Goal: Task Accomplishment & Management: Manage account settings

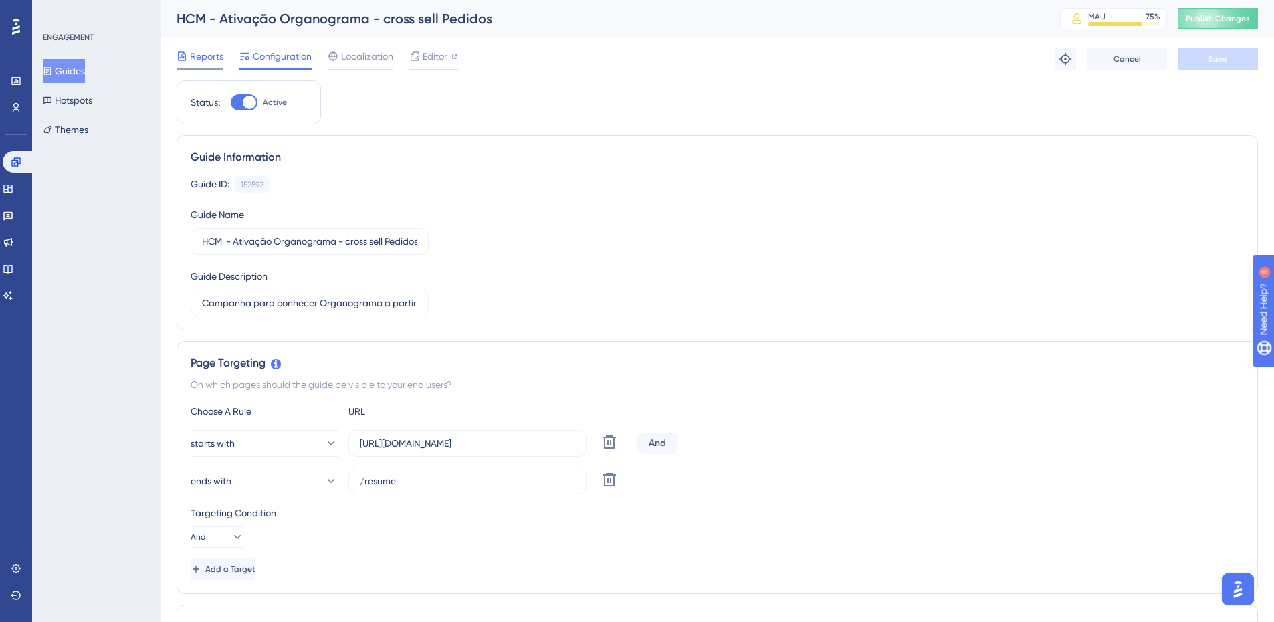
click at [205, 60] on span "Reports" at bounding box center [206, 56] width 33 height 16
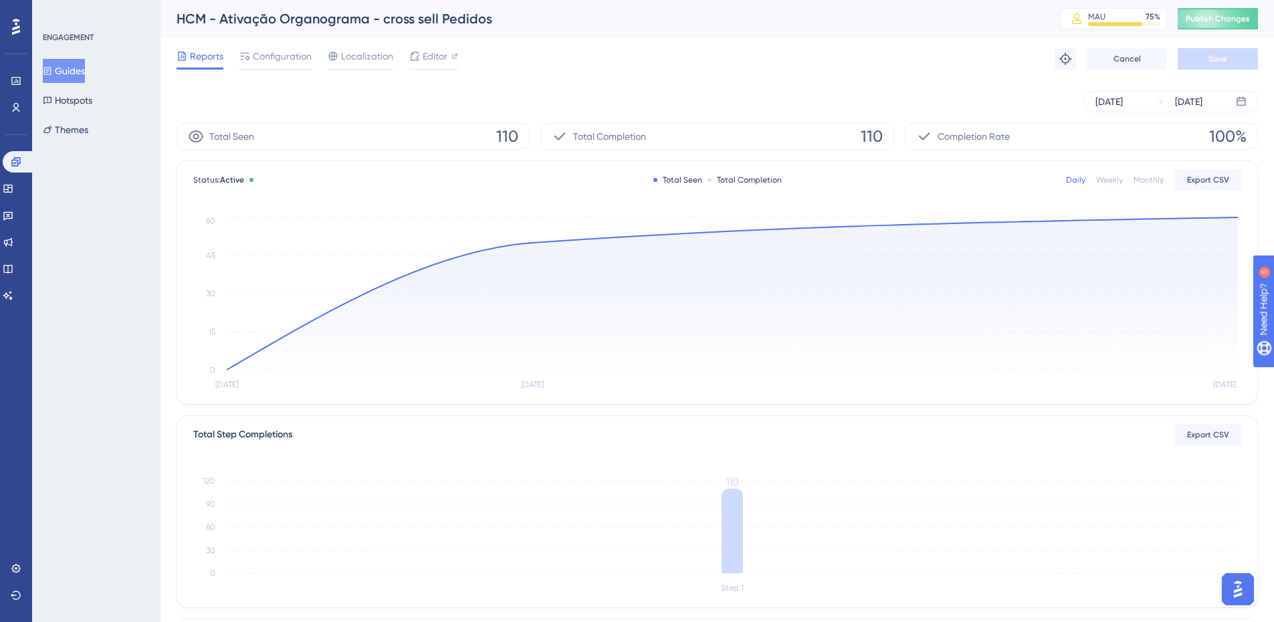
click at [64, 67] on button "Guides" at bounding box center [64, 71] width 42 height 24
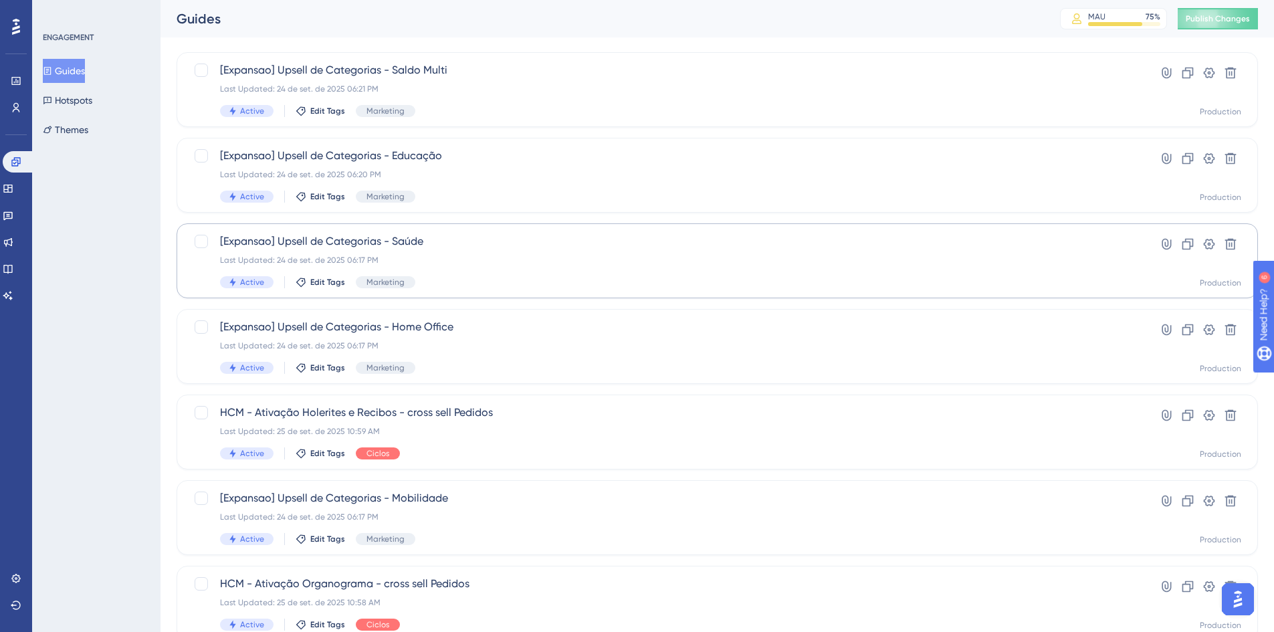
scroll to position [134, 0]
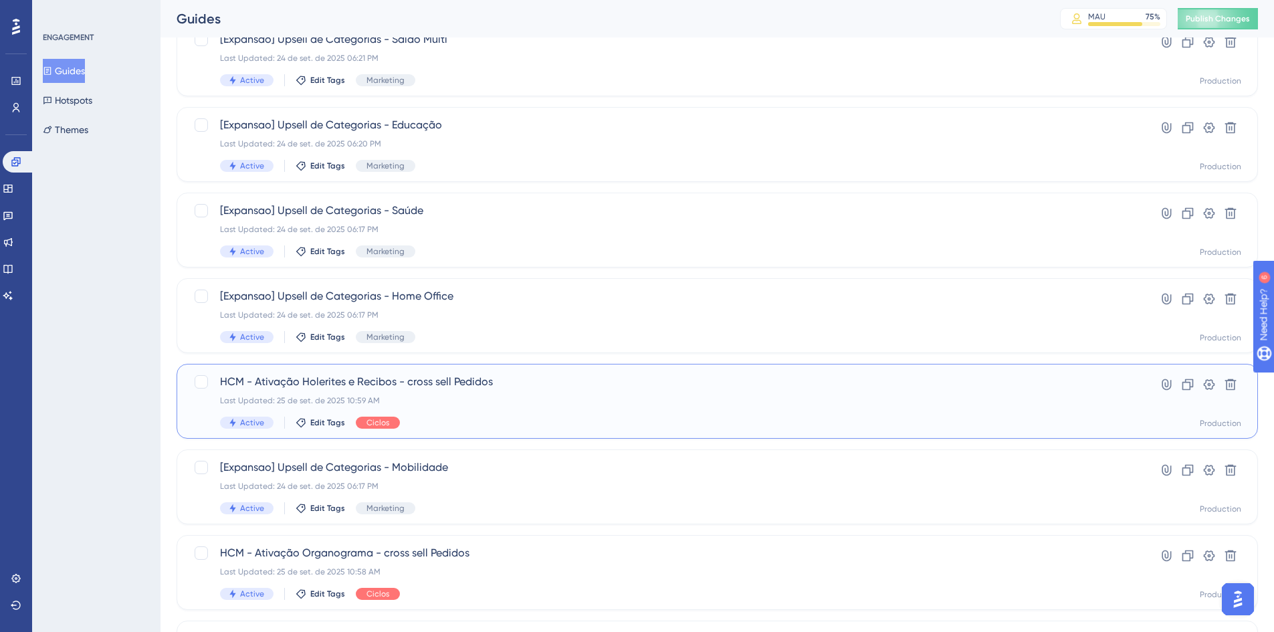
click at [466, 385] on span "HCM - Ativação Holerites e Recibos - cross sell Pedidos" at bounding box center [664, 382] width 888 height 16
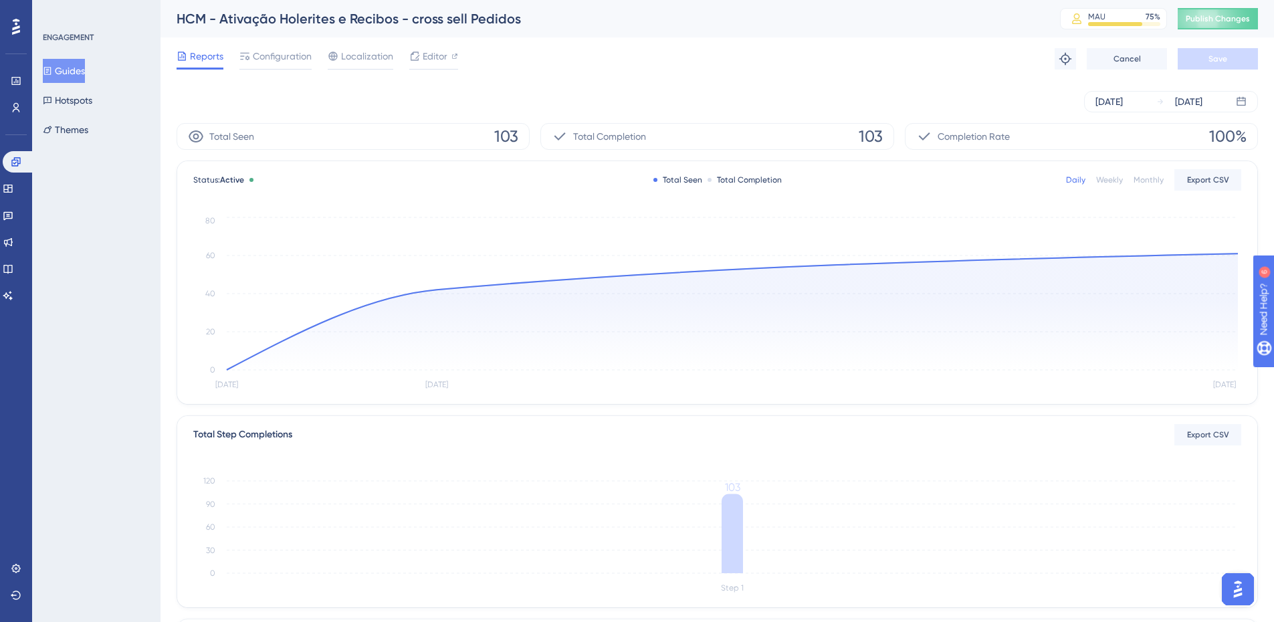
click at [64, 75] on button "Guides" at bounding box center [64, 71] width 42 height 24
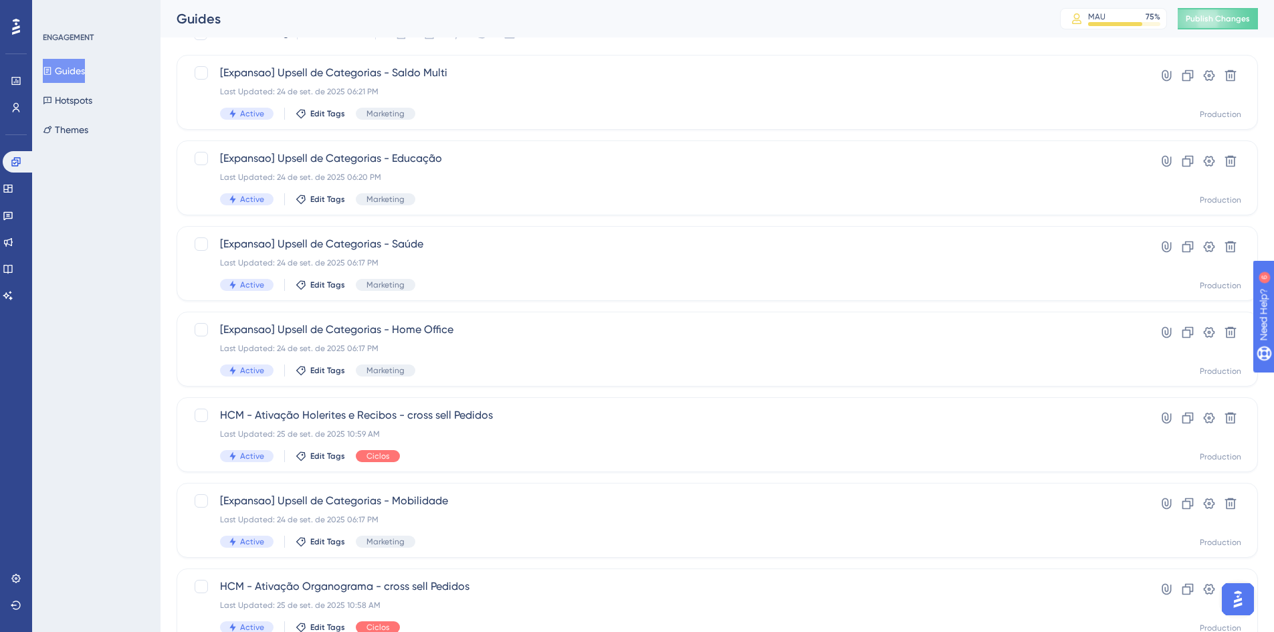
scroll to position [134, 0]
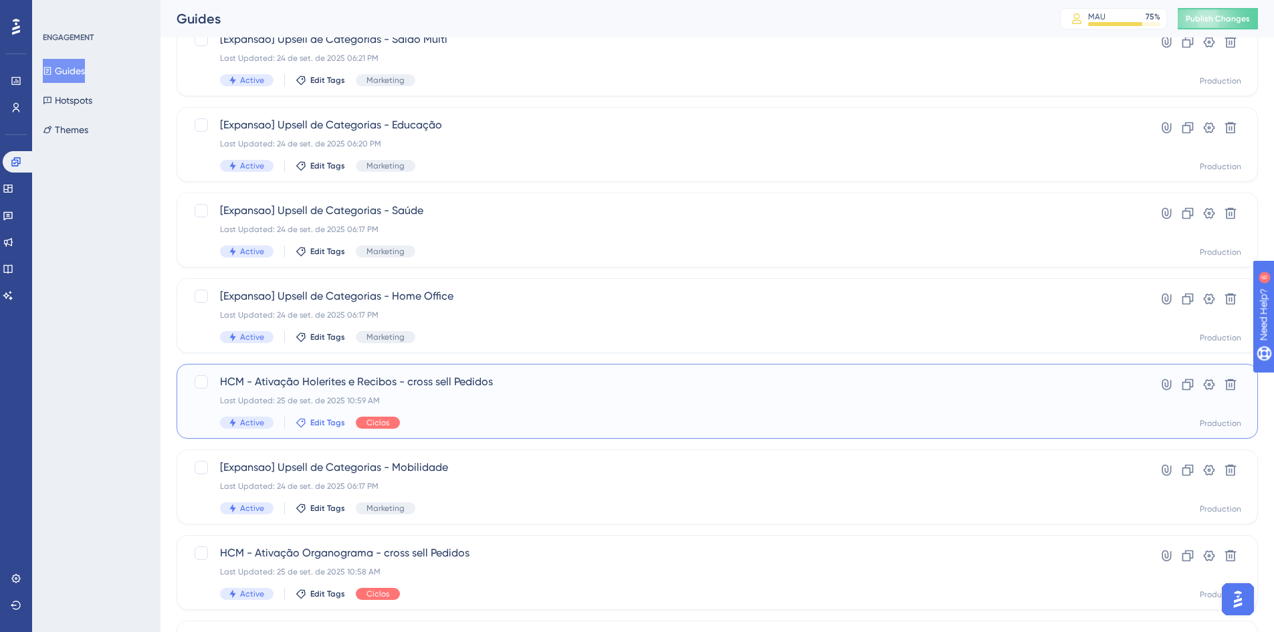
click at [332, 421] on span "Edit Tags" at bounding box center [327, 422] width 35 height 11
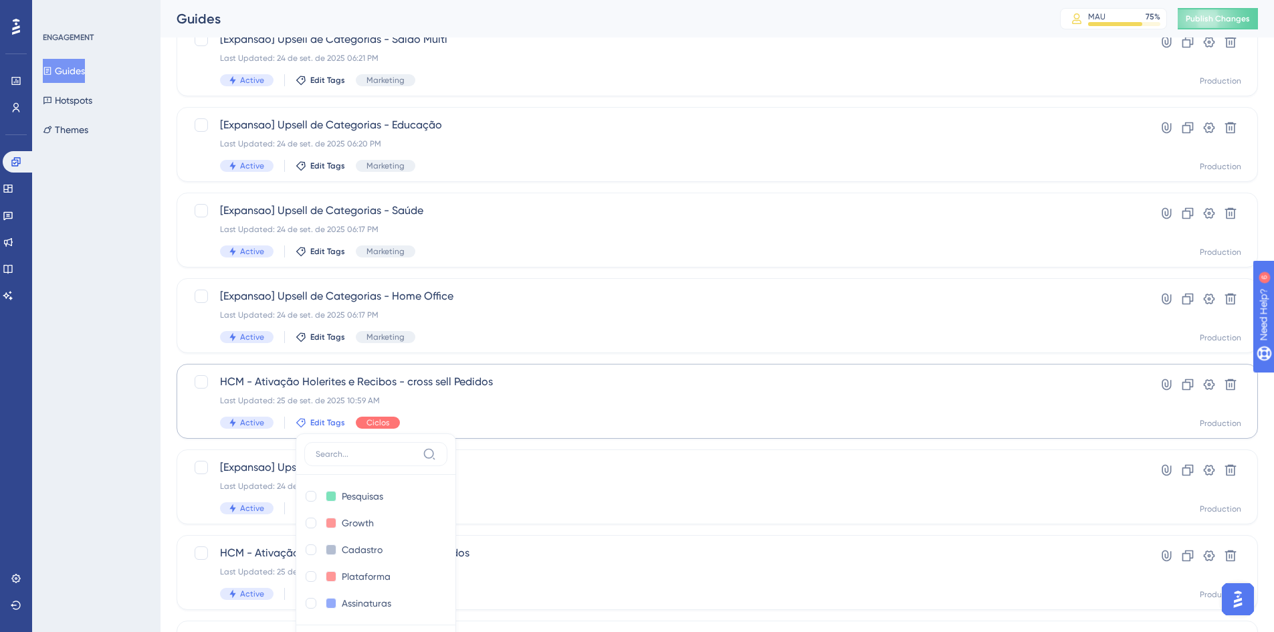
scroll to position [361, 0]
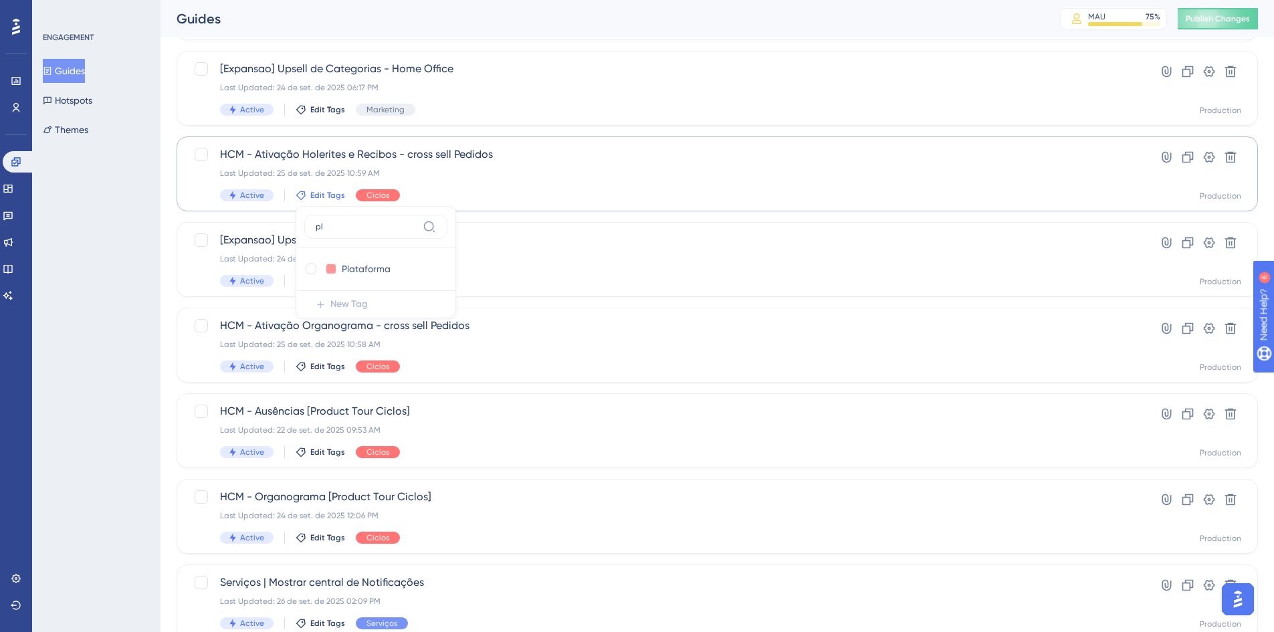
type input "p"
click at [169, 314] on div "Performance Users Engagement Widgets Feedback Product Updates Knowledge Base AI…" at bounding box center [718, 187] width 1114 height 1001
